Goal: Task Accomplishment & Management: Manage account settings

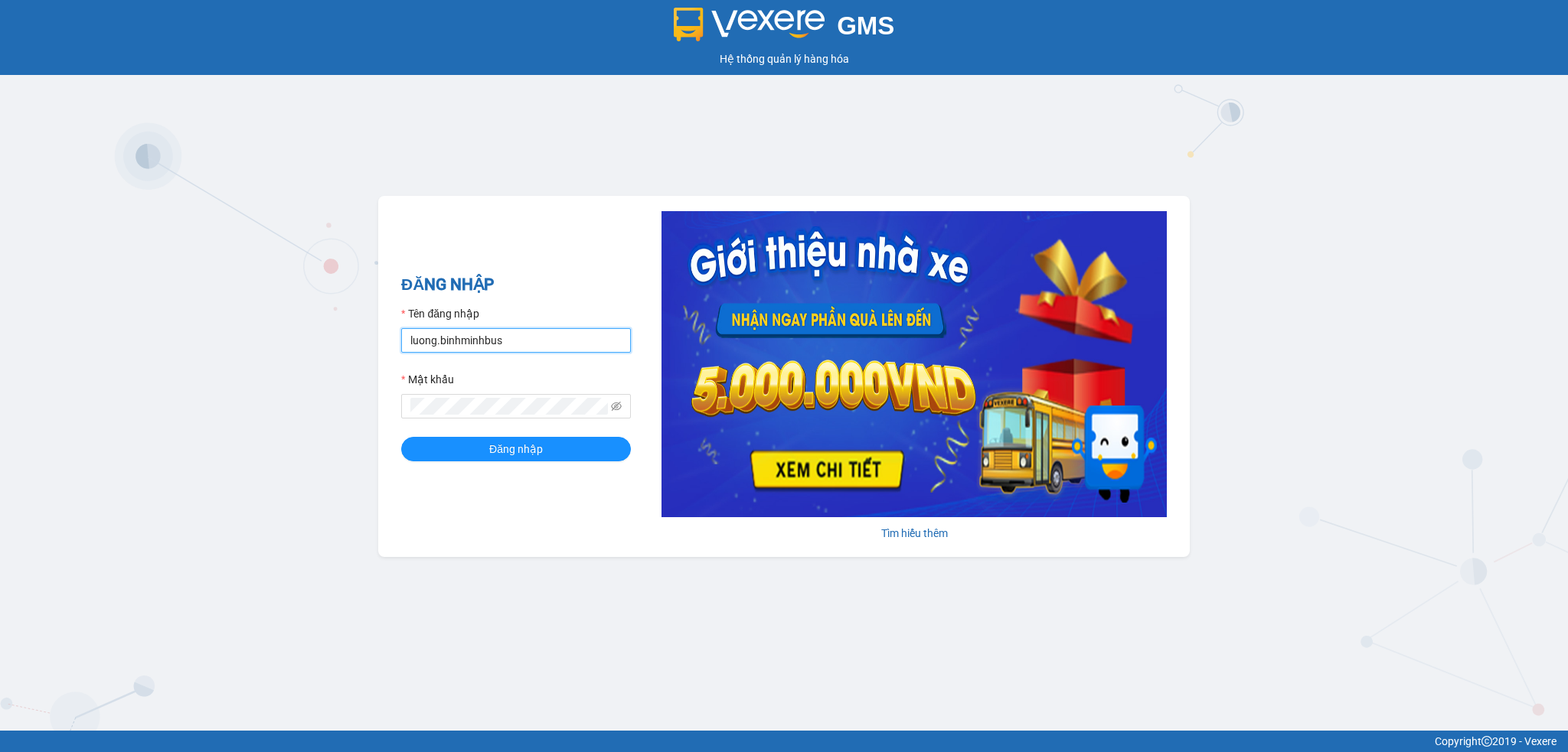
click at [519, 334] on input "luong.binhminhbus" at bounding box center [516, 340] width 230 height 25
type input "noc.binhminhbus"
click at [527, 455] on span "Đăng nhập" at bounding box center [516, 449] width 54 height 17
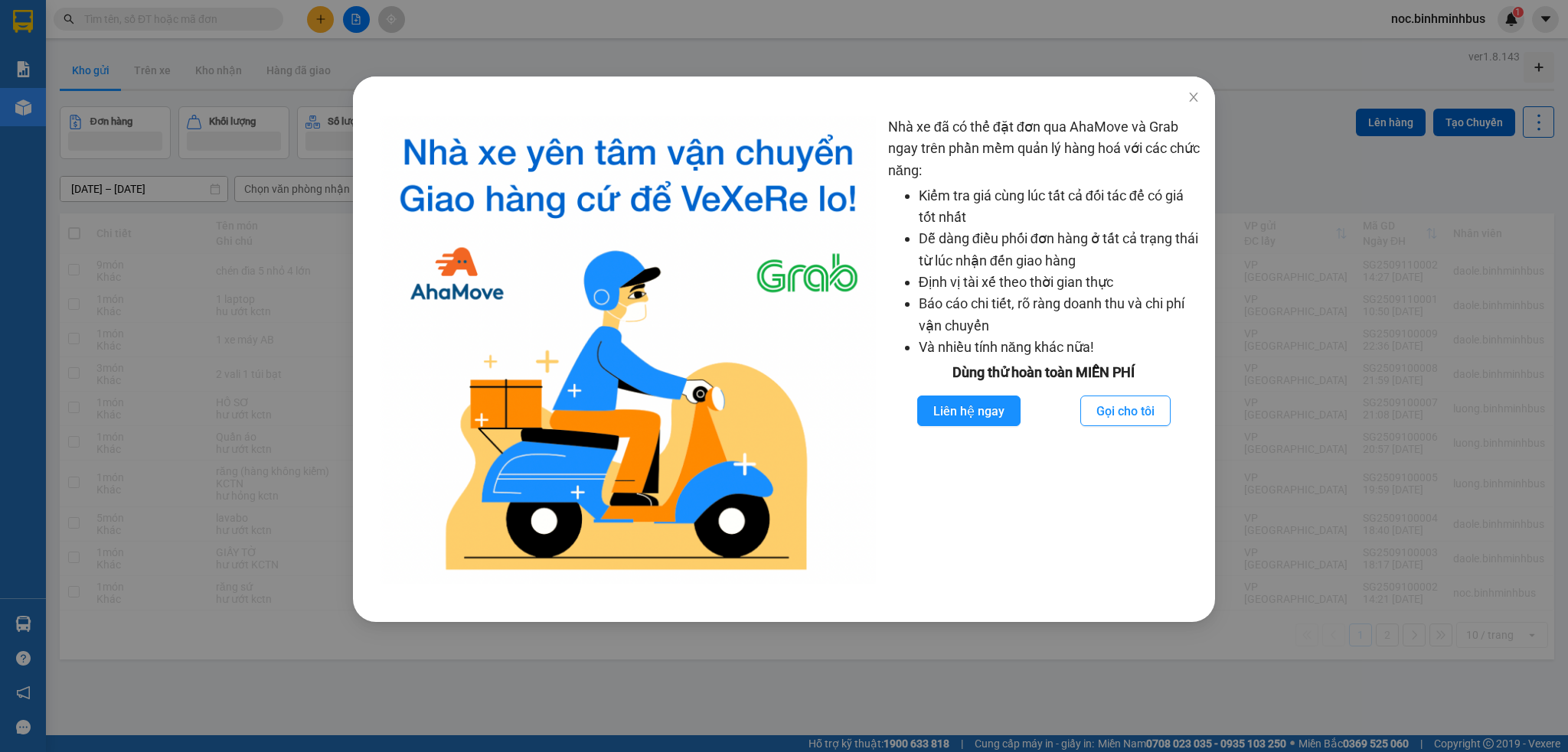
click at [1259, 101] on div "Nhà xe đã có thể đặt đơn qua AhaMove và Grab ngay trên phần mềm quản lý hàng ho…" at bounding box center [784, 376] width 1568 height 752
